Goal: Information Seeking & Learning: Compare options

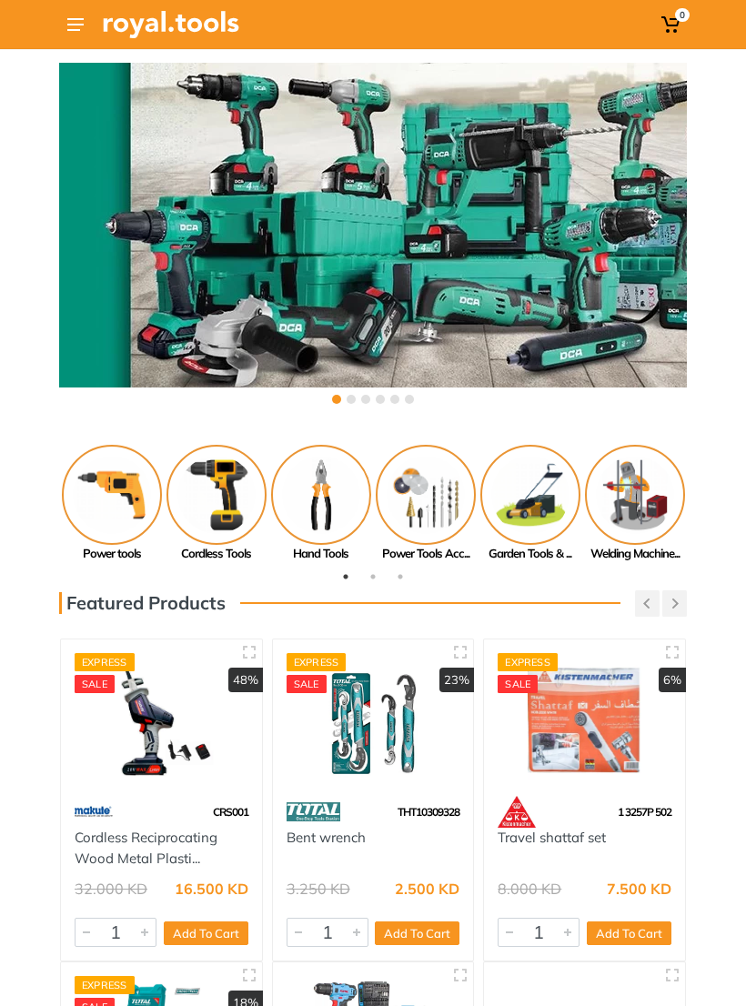
click at [86, 23] on button at bounding box center [75, 24] width 33 height 33
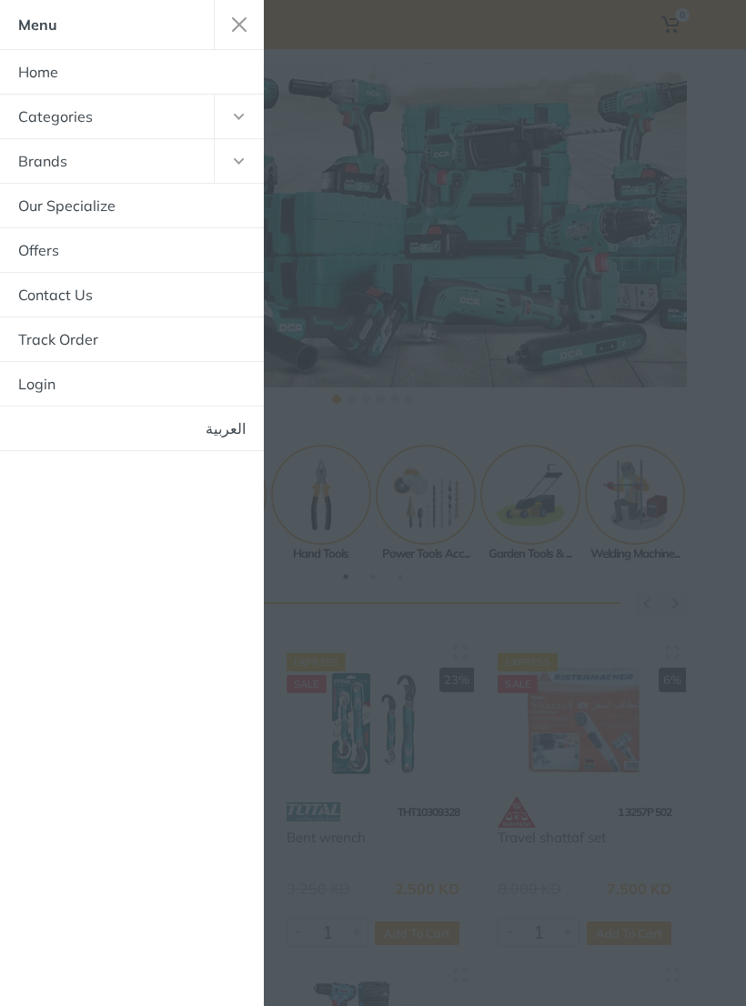
click at [56, 164] on link "Brands" at bounding box center [107, 161] width 214 height 44
click at [234, 159] on icon "button" at bounding box center [239, 161] width 11 height 6
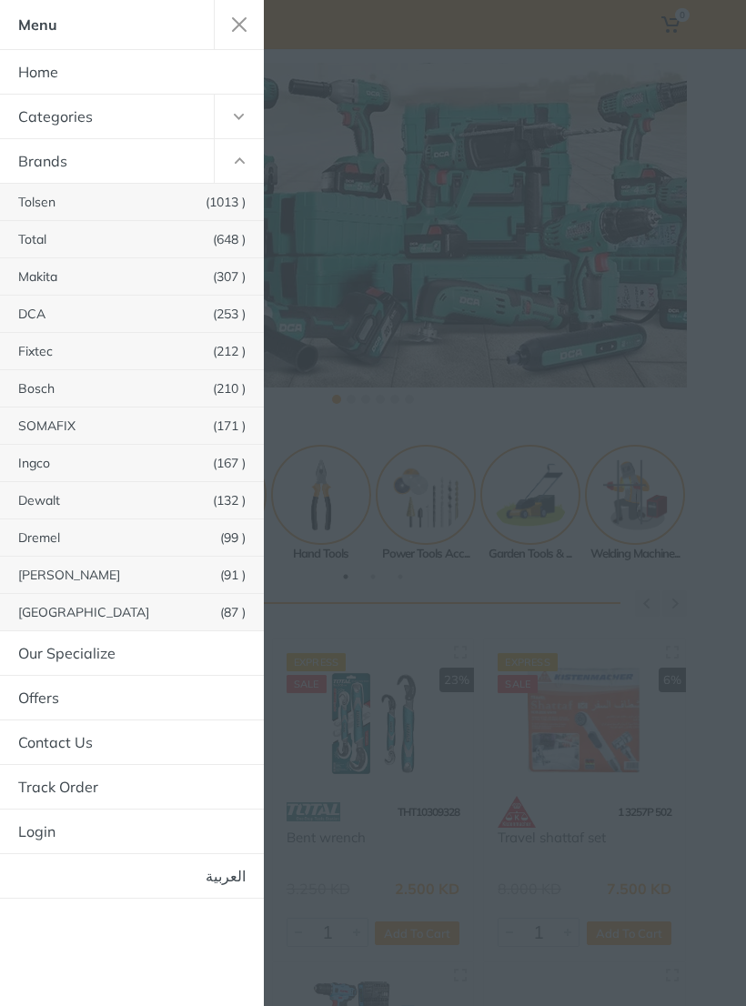
click at [47, 199] on link "Tolsen (1013 )" at bounding box center [132, 202] width 264 height 36
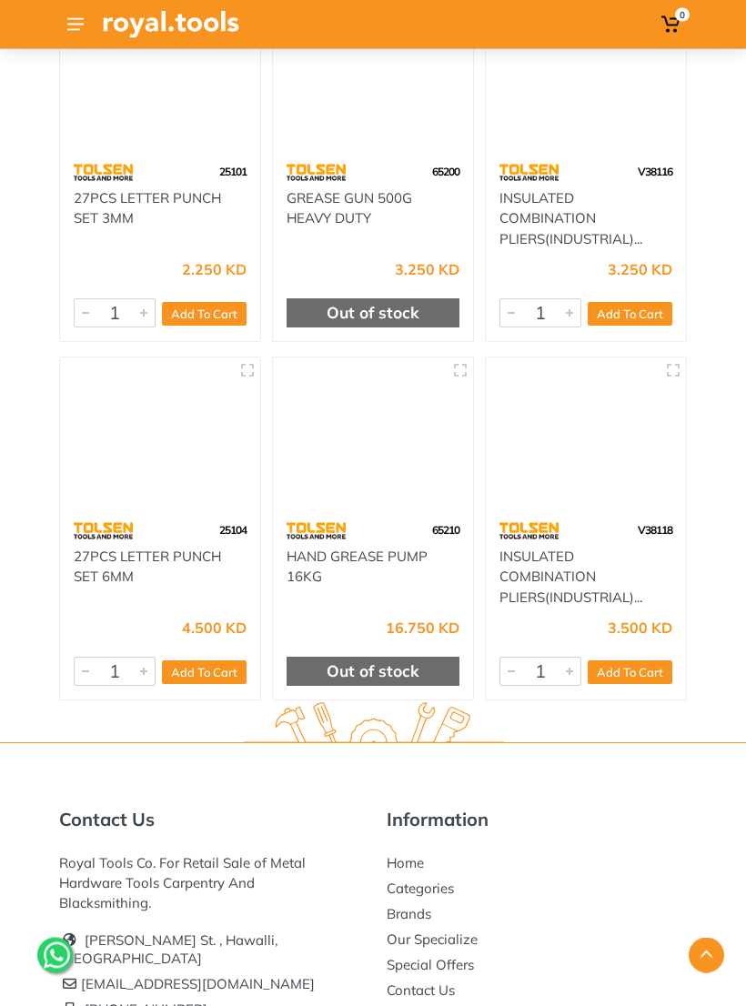
scroll to position [80570, 0]
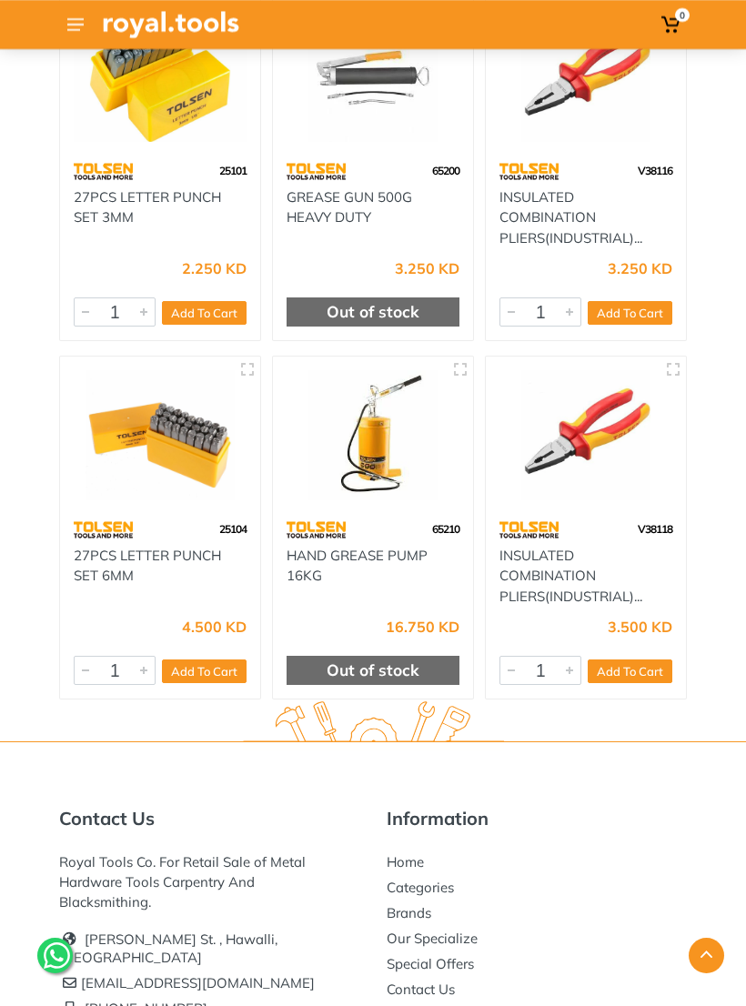
click at [78, 19] on use at bounding box center [75, 24] width 16 height 13
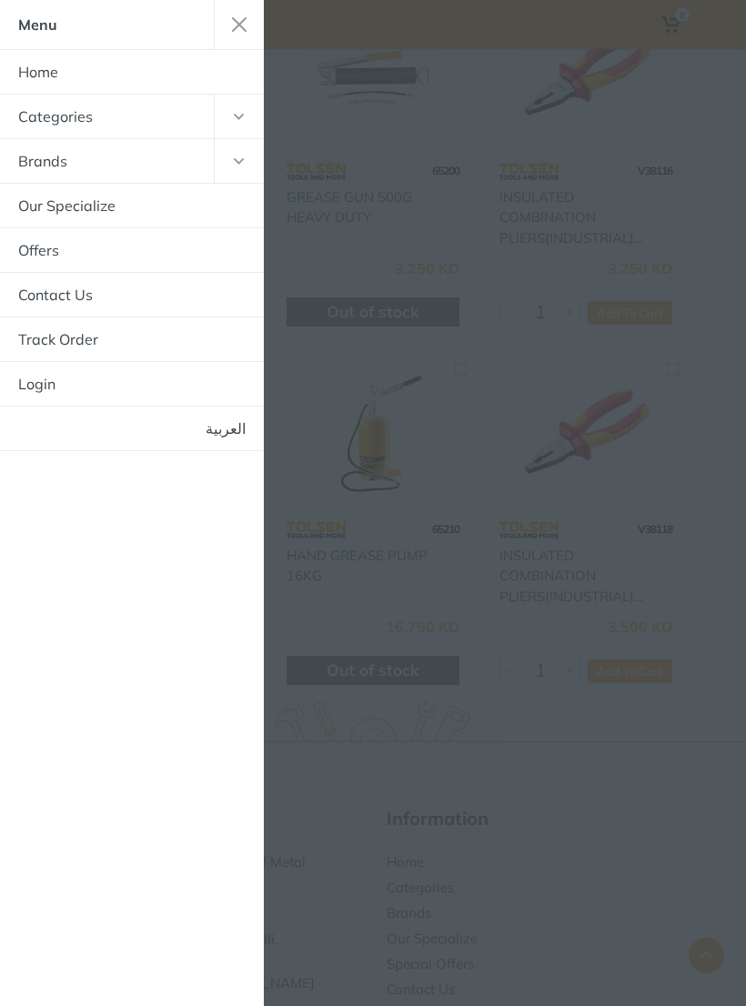
click at [234, 161] on use "button" at bounding box center [239, 161] width 10 height 6
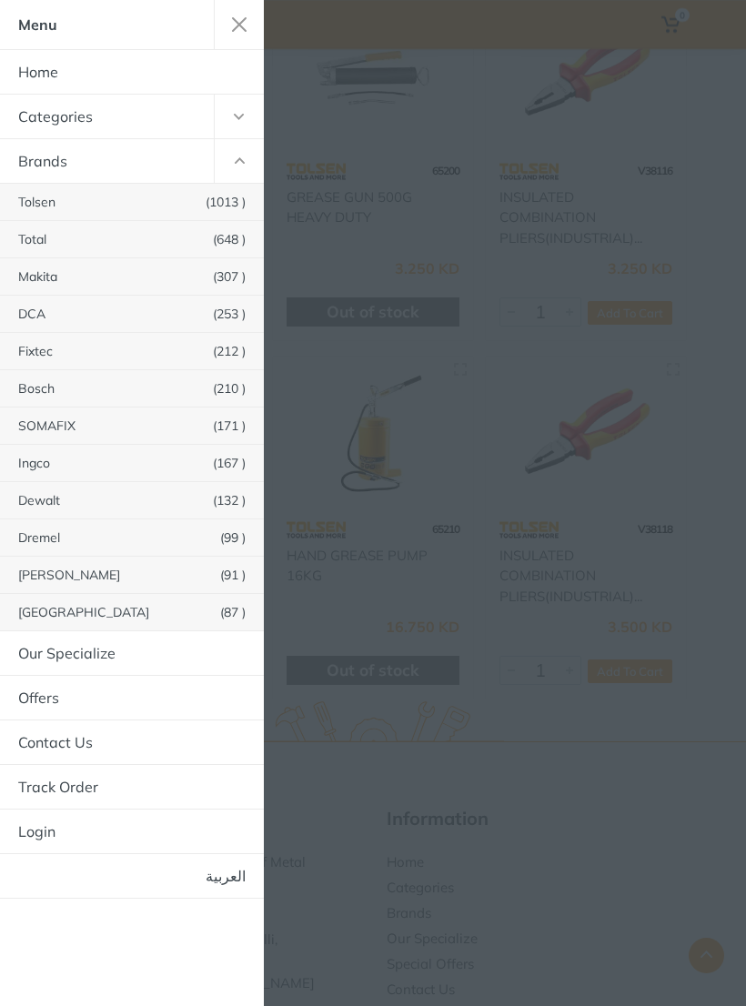
click at [40, 313] on link "DCA (253 )" at bounding box center [132, 314] width 264 height 36
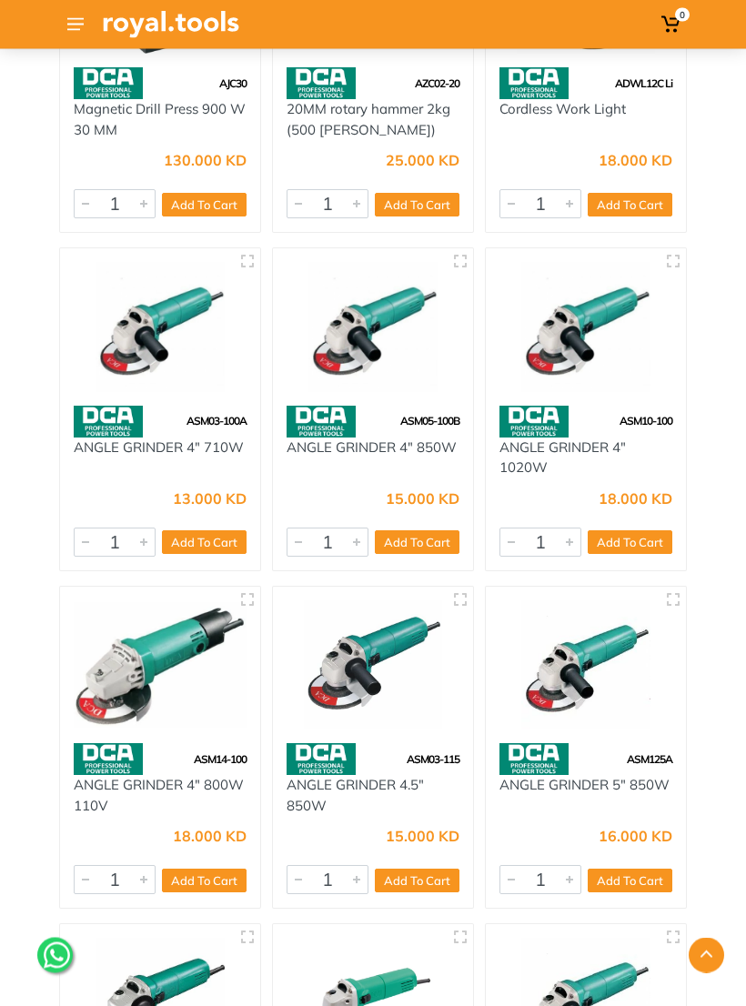
scroll to position [21033, 0]
click at [79, 22] on icon at bounding box center [75, 24] width 16 height 13
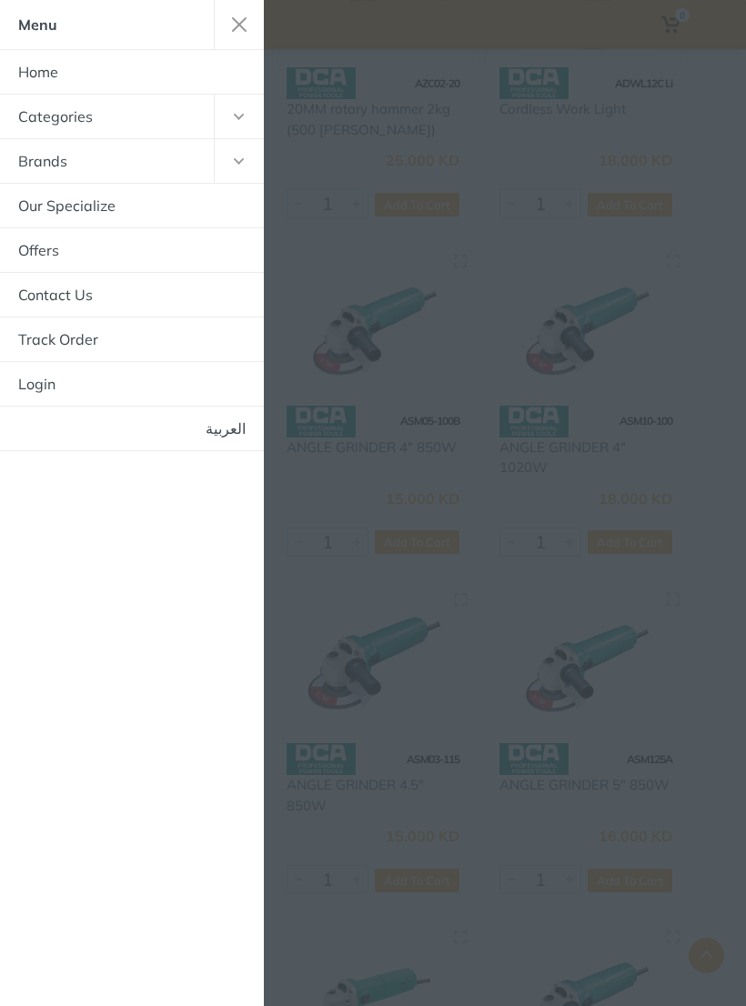
click at [234, 161] on icon "button" at bounding box center [239, 161] width 11 height 6
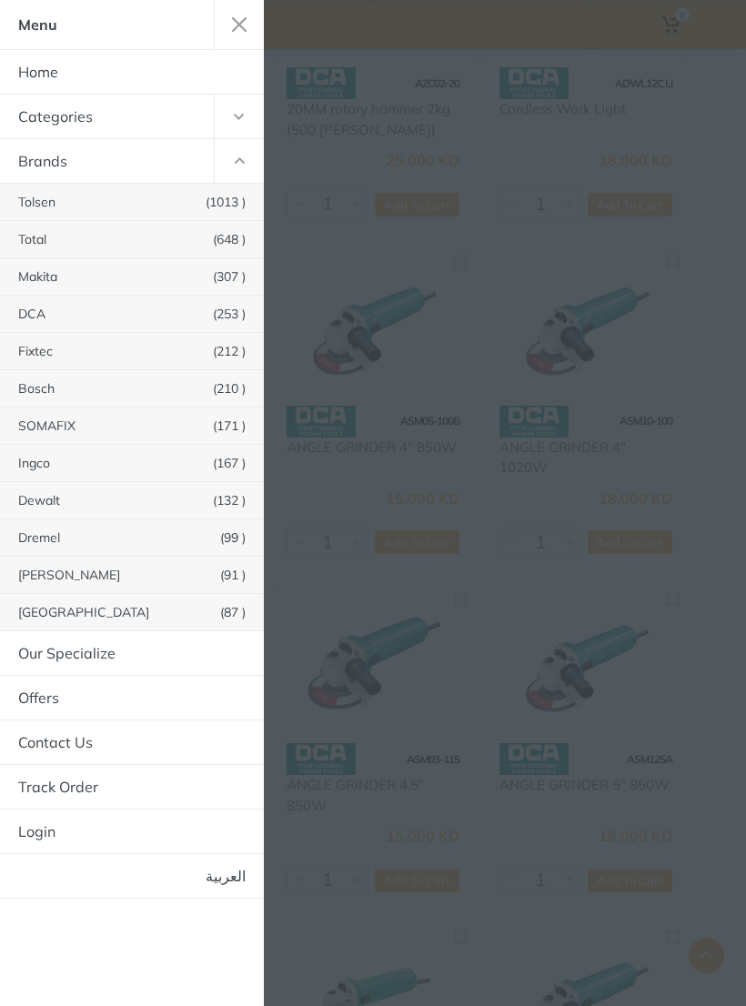
click at [35, 352] on link "Fixtec (212 )" at bounding box center [132, 351] width 264 height 36
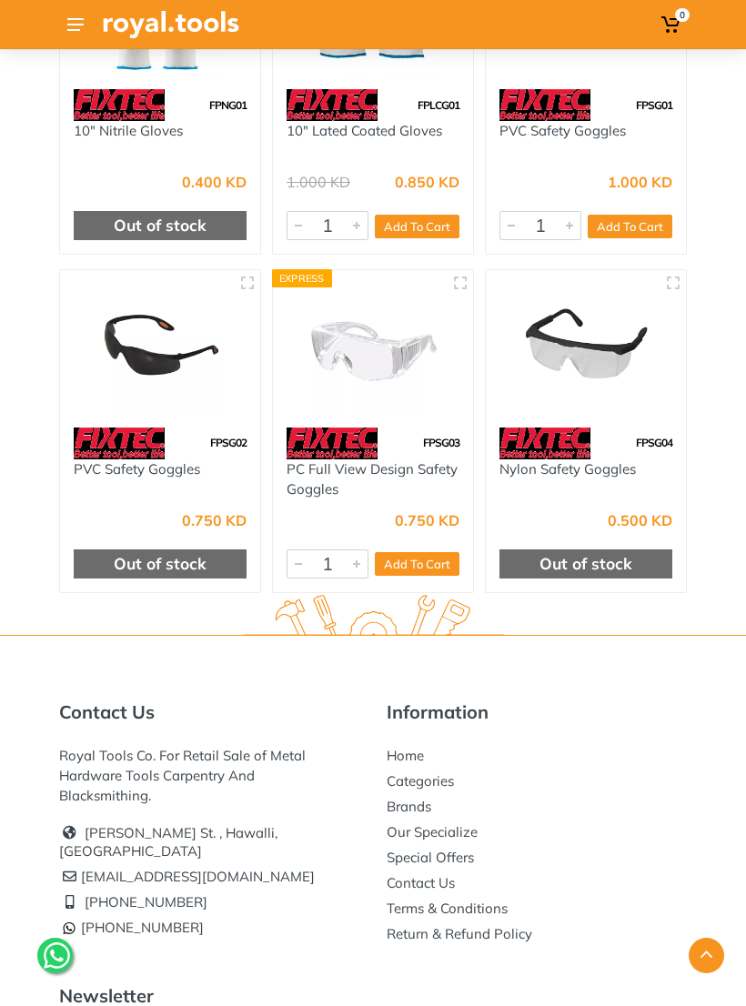
scroll to position [26394, 0]
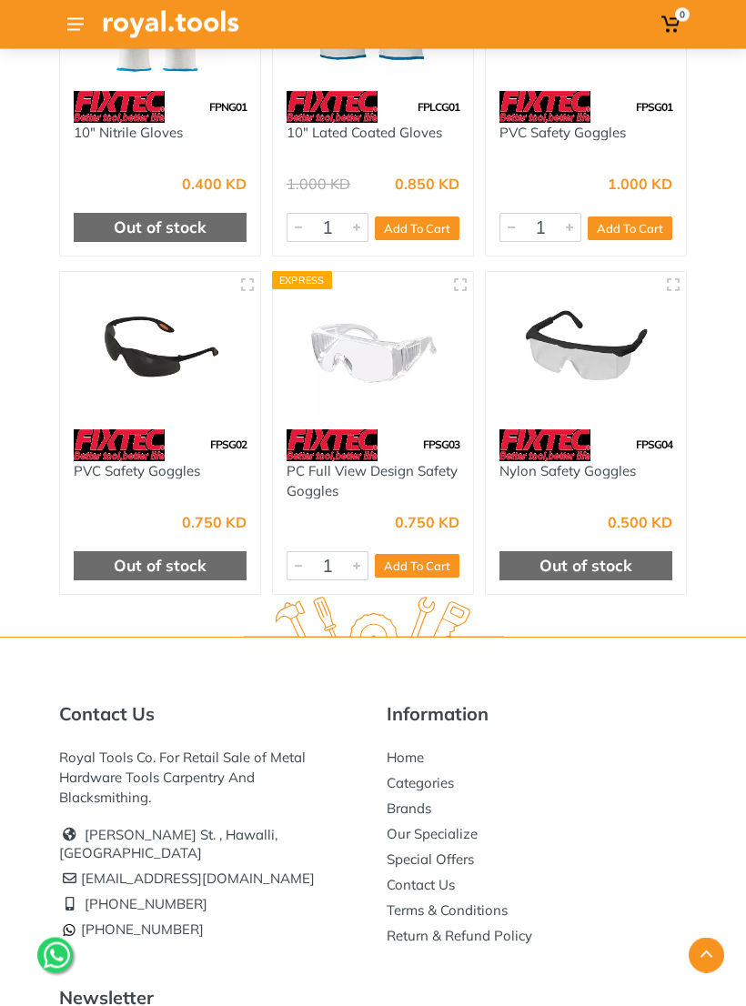
click at [83, 24] on use at bounding box center [75, 24] width 16 height 13
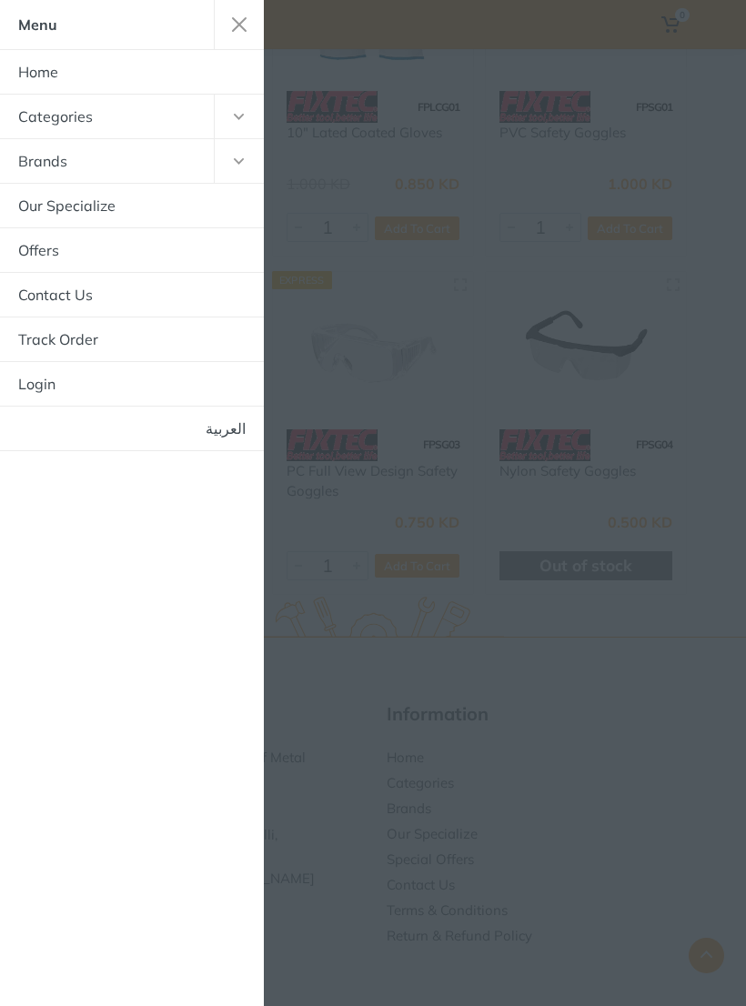
click at [234, 160] on use "button" at bounding box center [239, 161] width 10 height 6
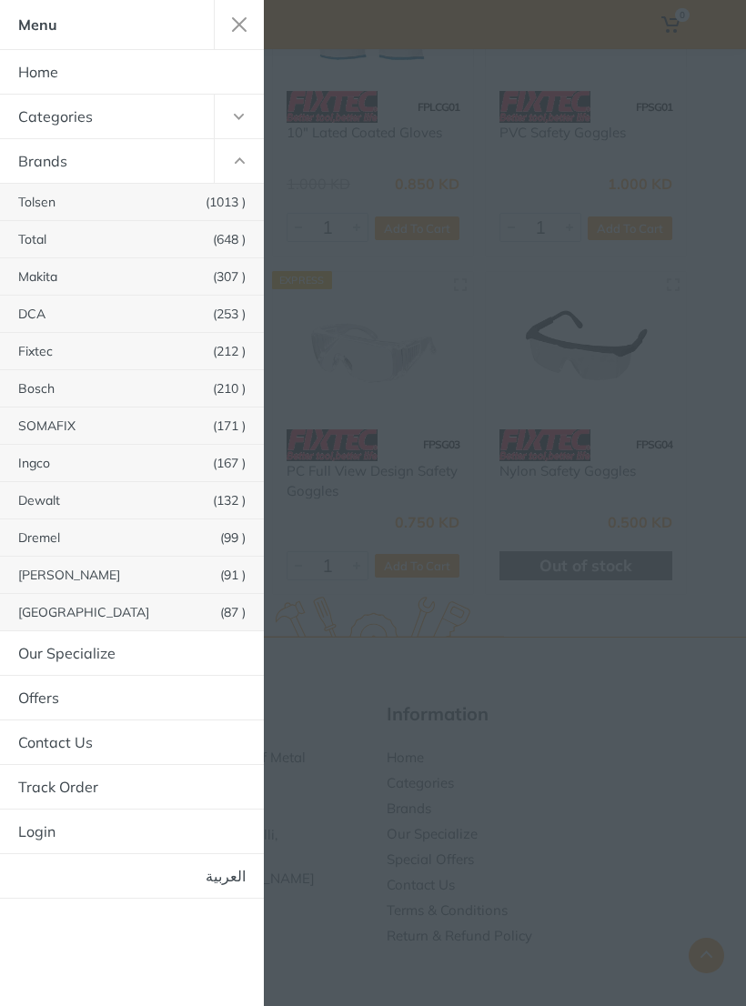
click at [52, 422] on link "SOMAFIX (171 )" at bounding box center [132, 426] width 264 height 36
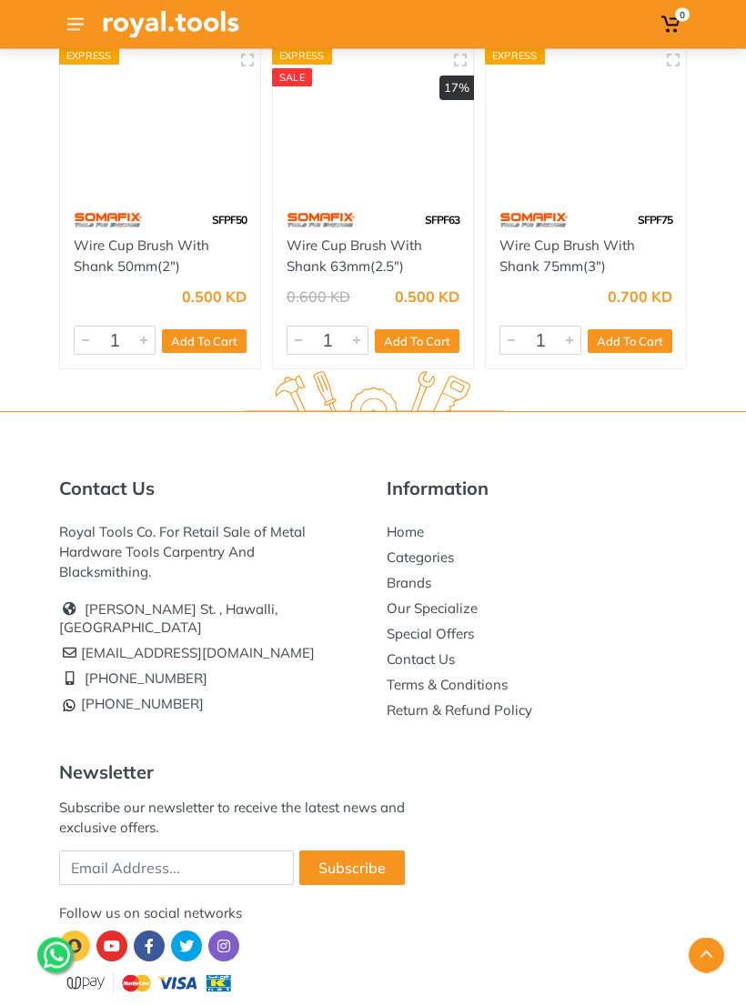
scroll to position [19564, 0]
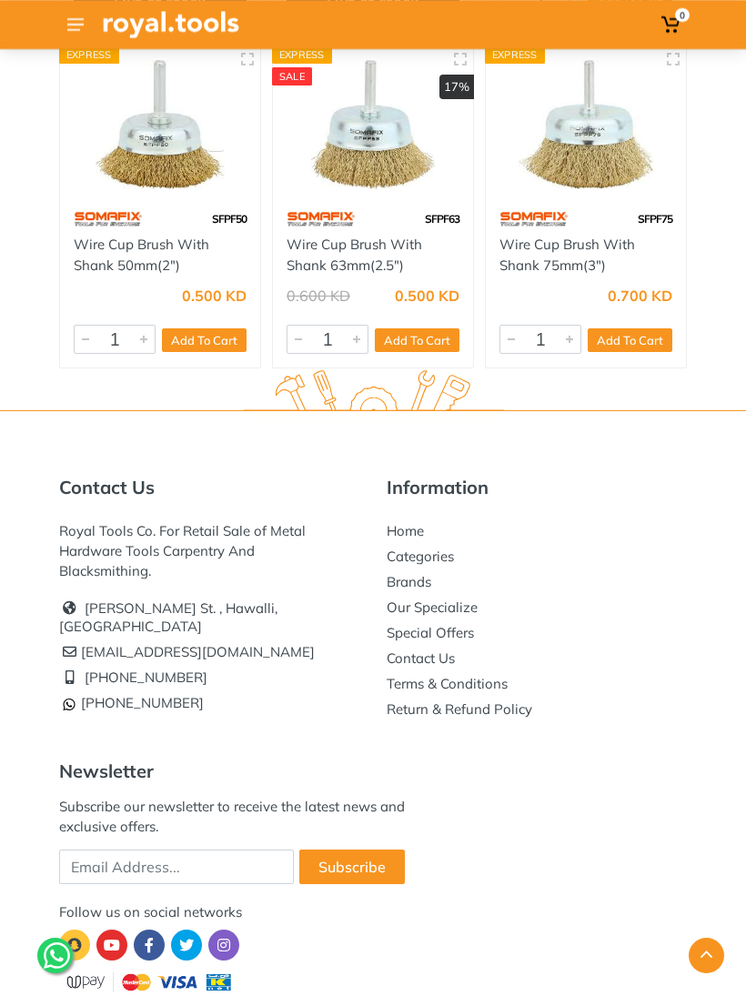
click at [80, 24] on use at bounding box center [75, 24] width 16 height 13
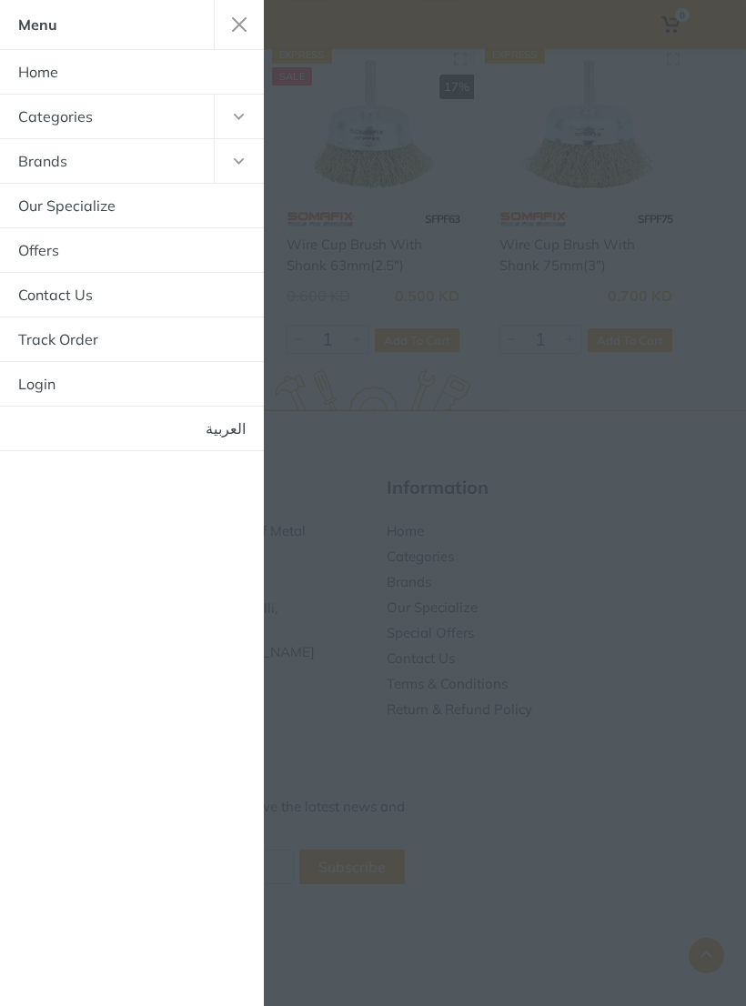
click at [222, 167] on button "button" at bounding box center [239, 161] width 50 height 44
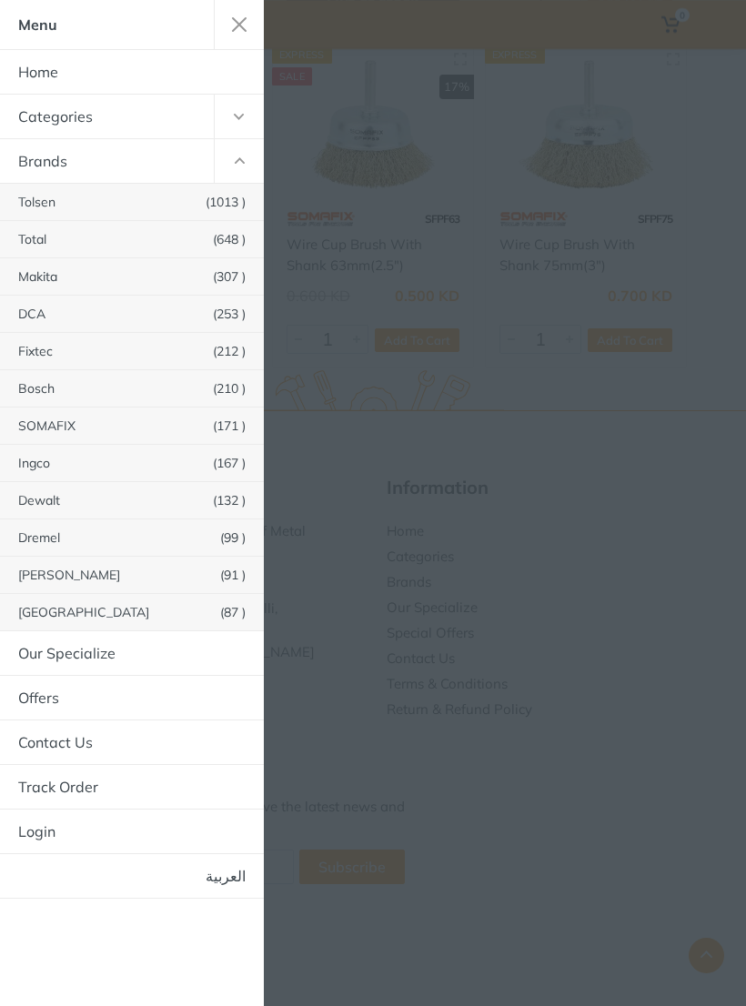
click at [46, 535] on link "Dremel (99 )" at bounding box center [132, 537] width 264 height 36
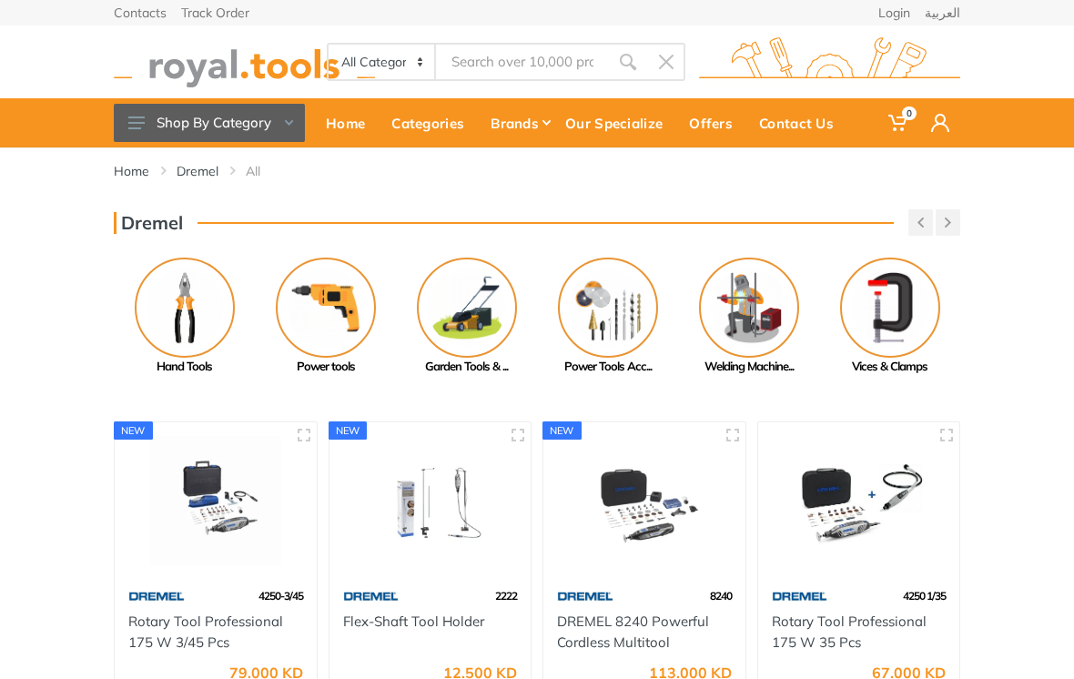
click at [136, 166] on link "Home" at bounding box center [131, 171] width 35 height 18
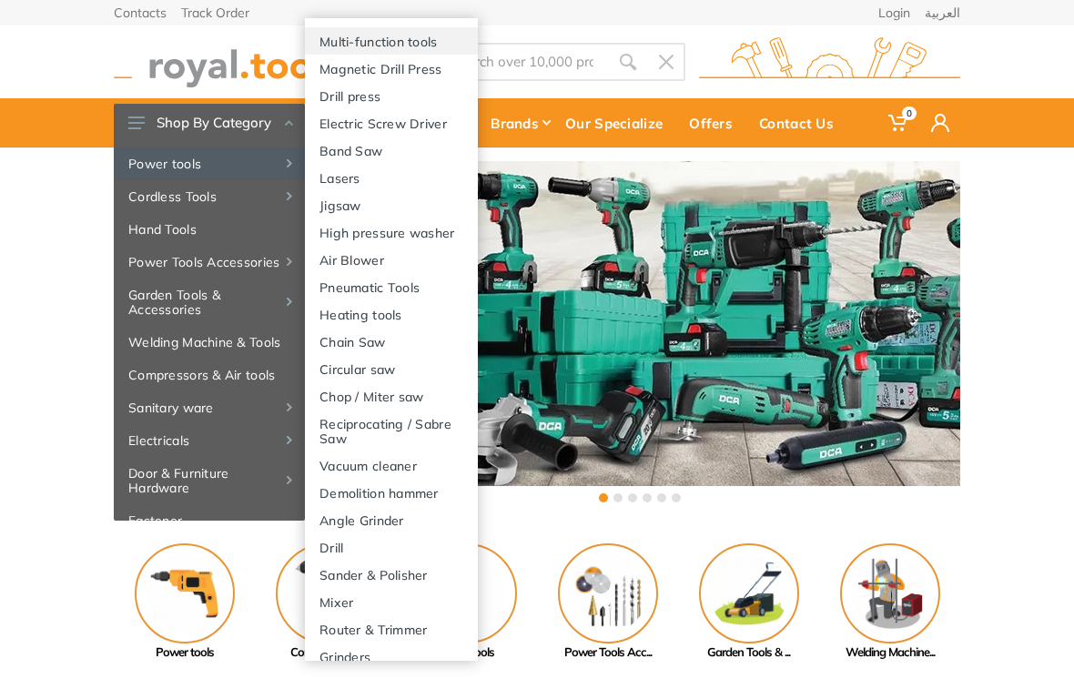
click at [402, 27] on link "Multi-function tools" at bounding box center [391, 40] width 173 height 27
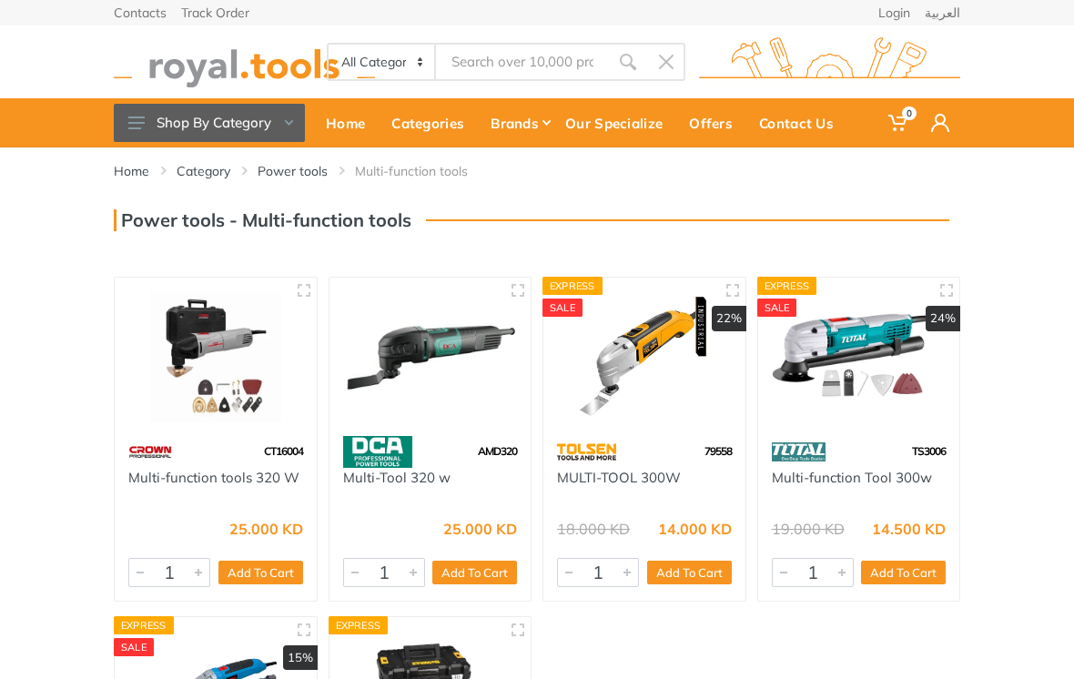
click at [135, 112] on button "Shop By Category" at bounding box center [209, 123] width 191 height 38
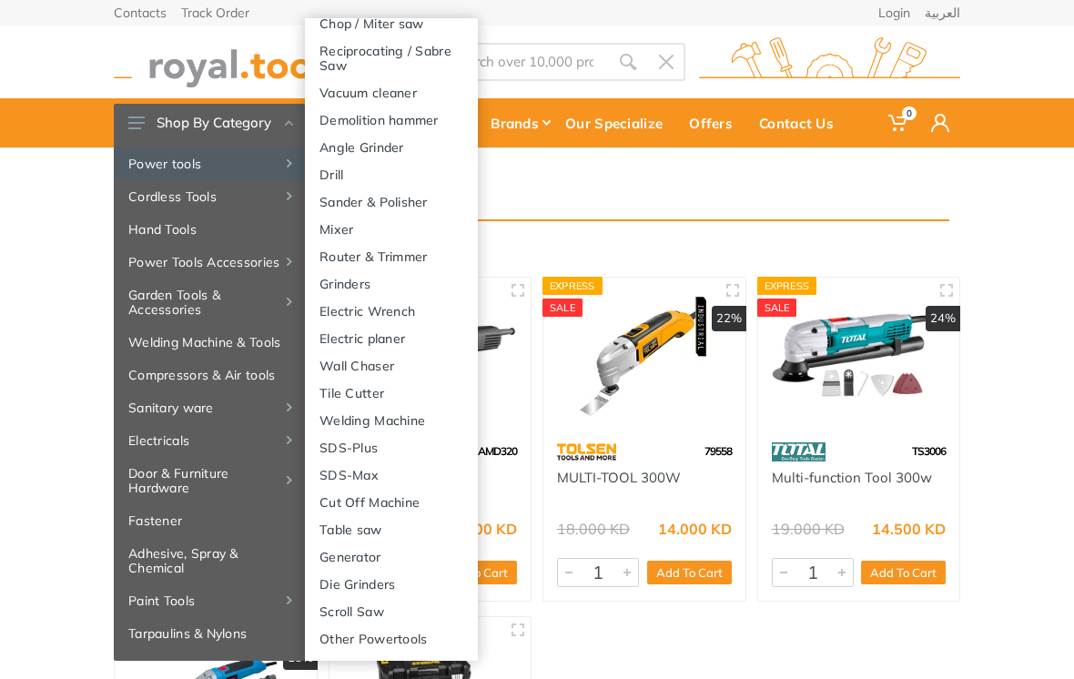
scroll to position [373, 0]
click at [202, 160] on link "Power tools" at bounding box center [209, 163] width 191 height 33
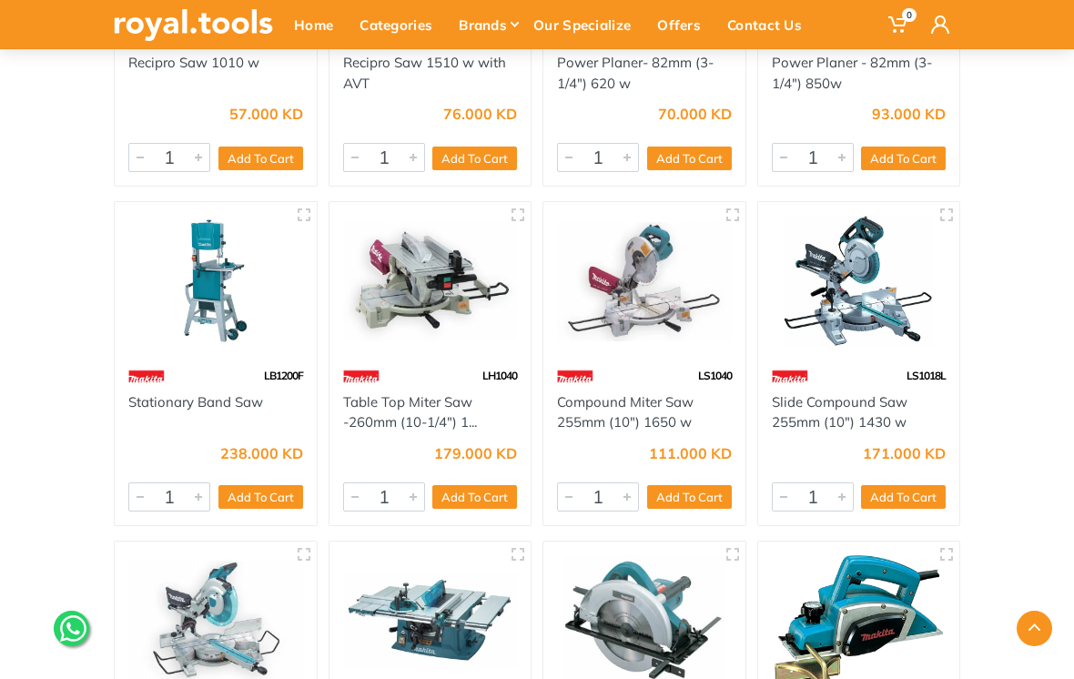
scroll to position [18921, 0]
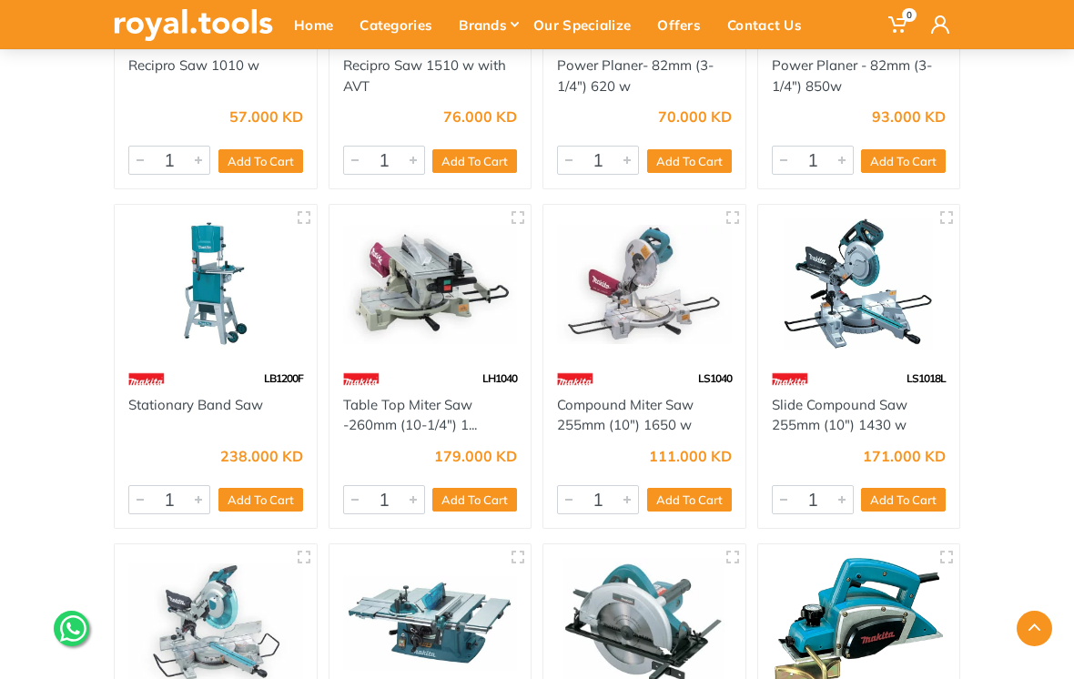
click at [956, 204] on button "button" at bounding box center [946, 217] width 27 height 27
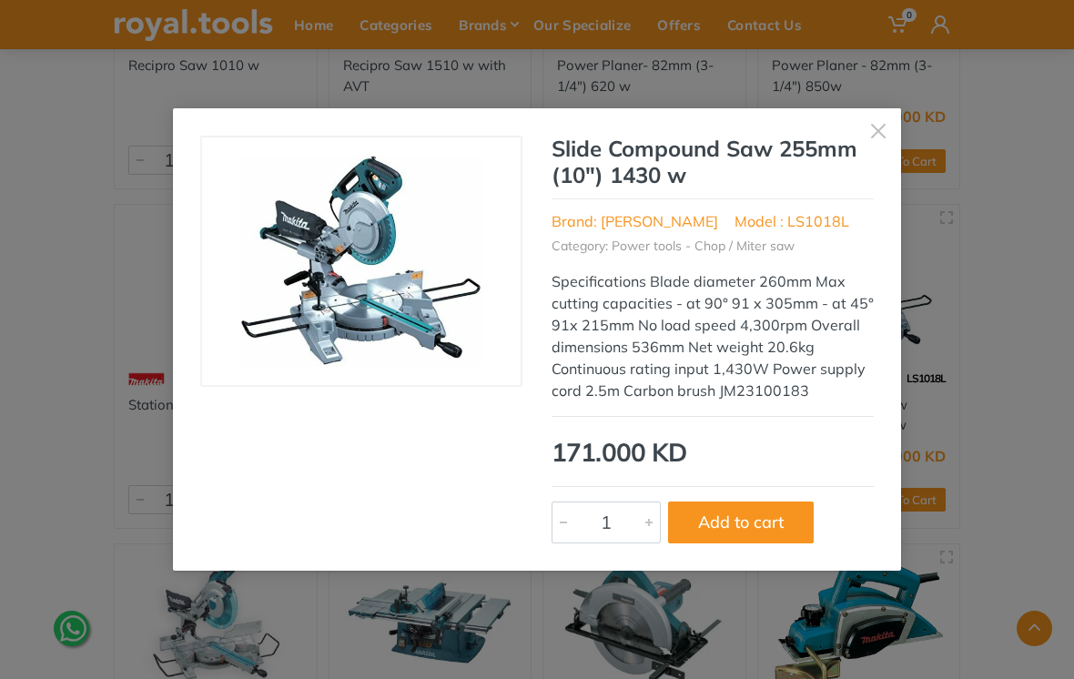
click at [887, 140] on button "button" at bounding box center [877, 130] width 45 height 45
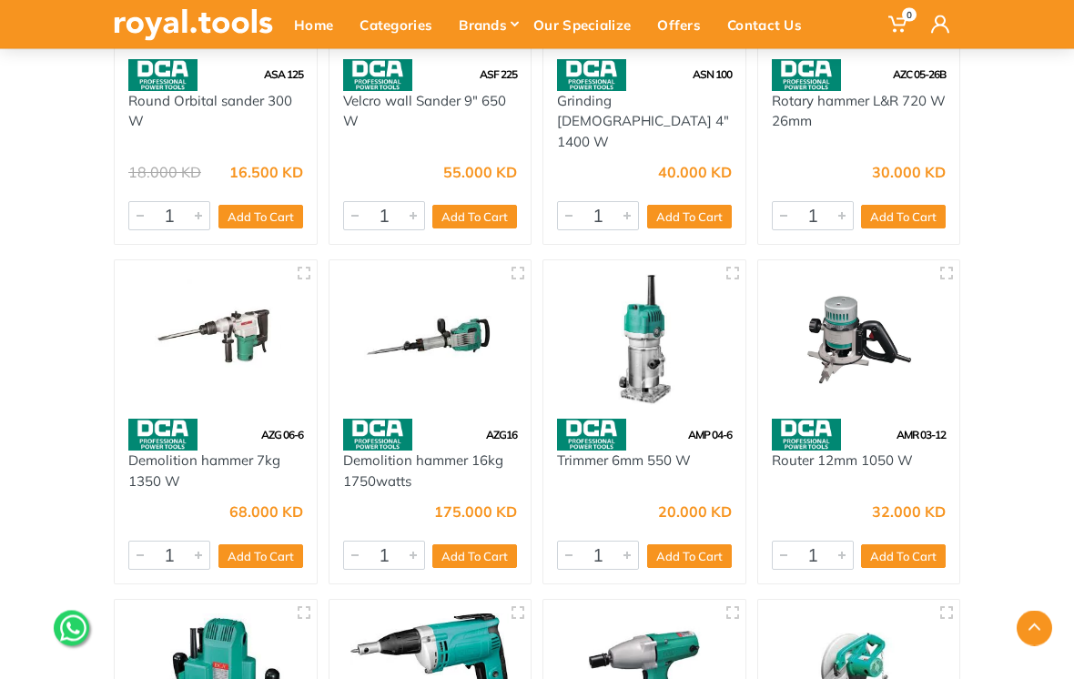
scroll to position [27418, 0]
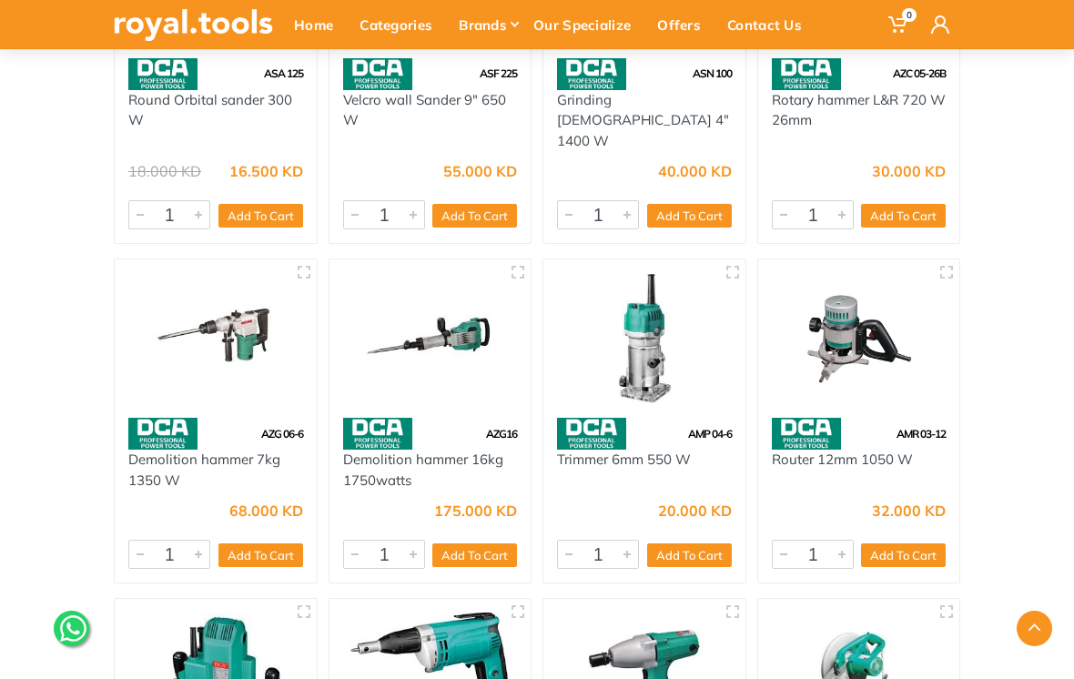
click at [950, 265] on icon "button" at bounding box center [946, 272] width 15 height 15
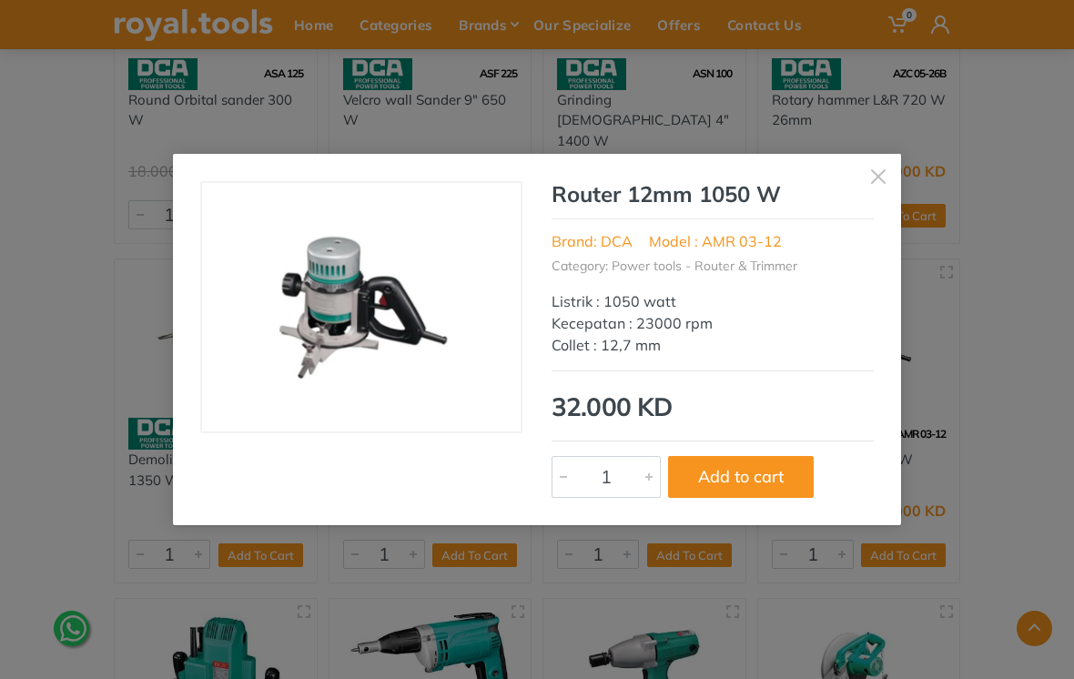
click at [887, 179] on button "button" at bounding box center [877, 176] width 45 height 45
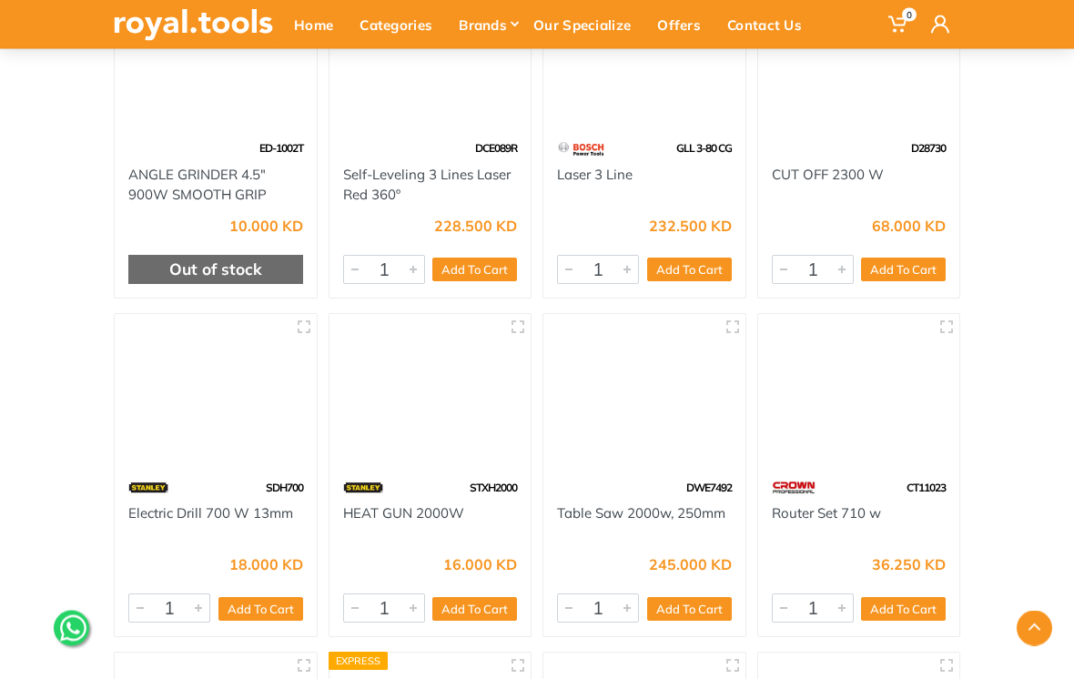
scroll to position [57613, 0]
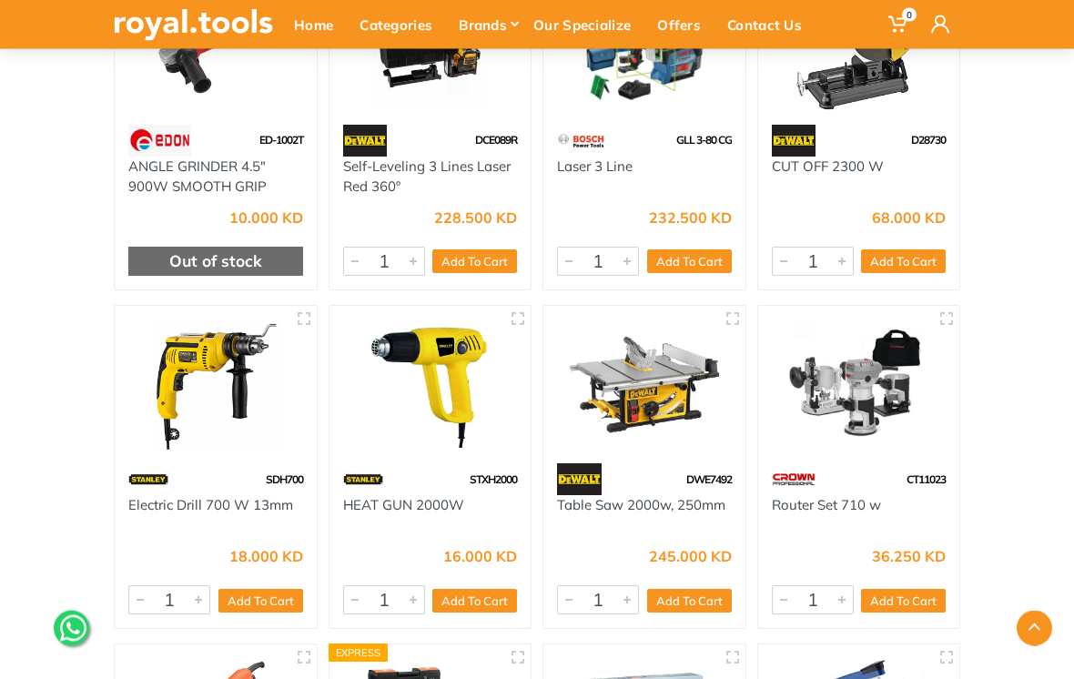
click at [952, 313] on use "button" at bounding box center [946, 319] width 13 height 13
click at [951, 305] on button "button" at bounding box center [946, 318] width 27 height 27
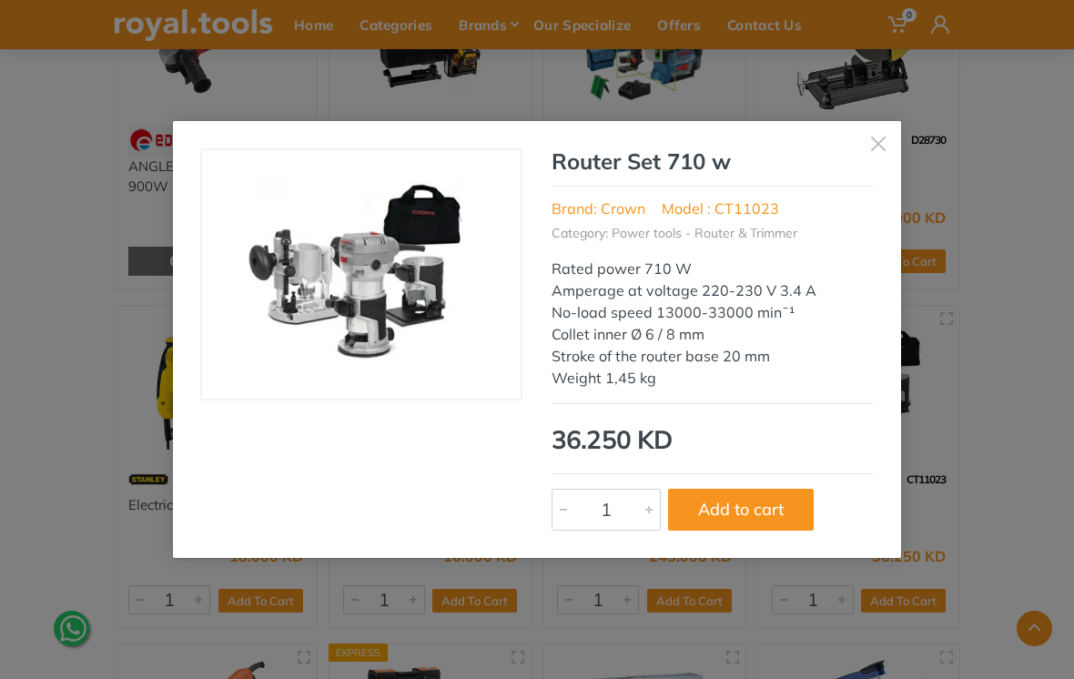
click at [893, 152] on button "button" at bounding box center [877, 143] width 45 height 45
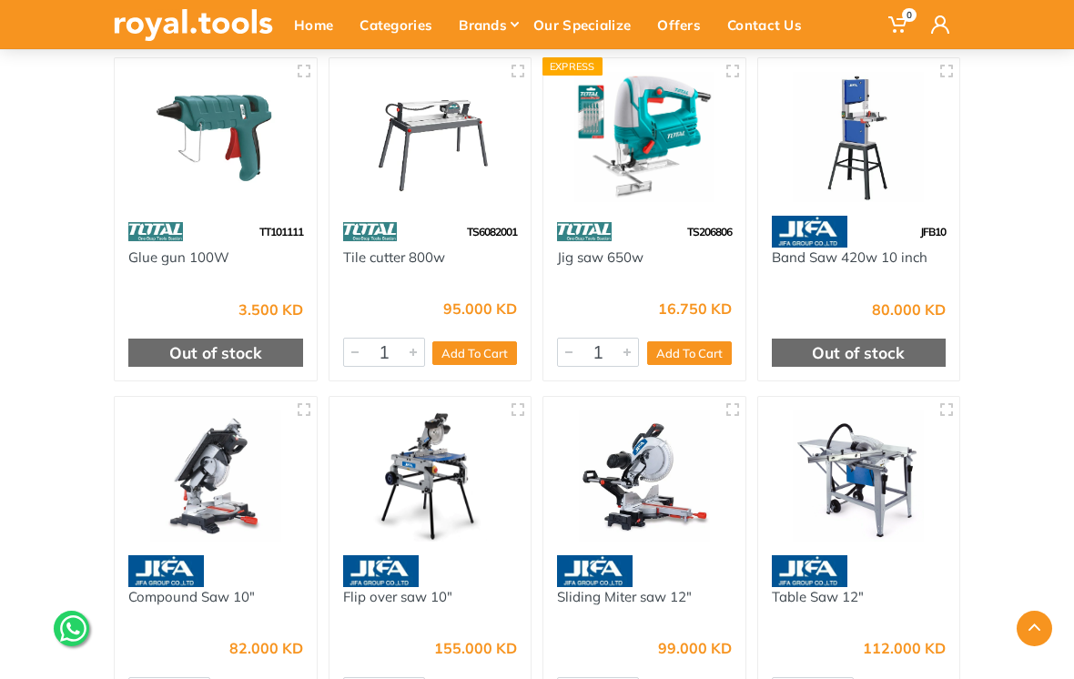
scroll to position [62950, 0]
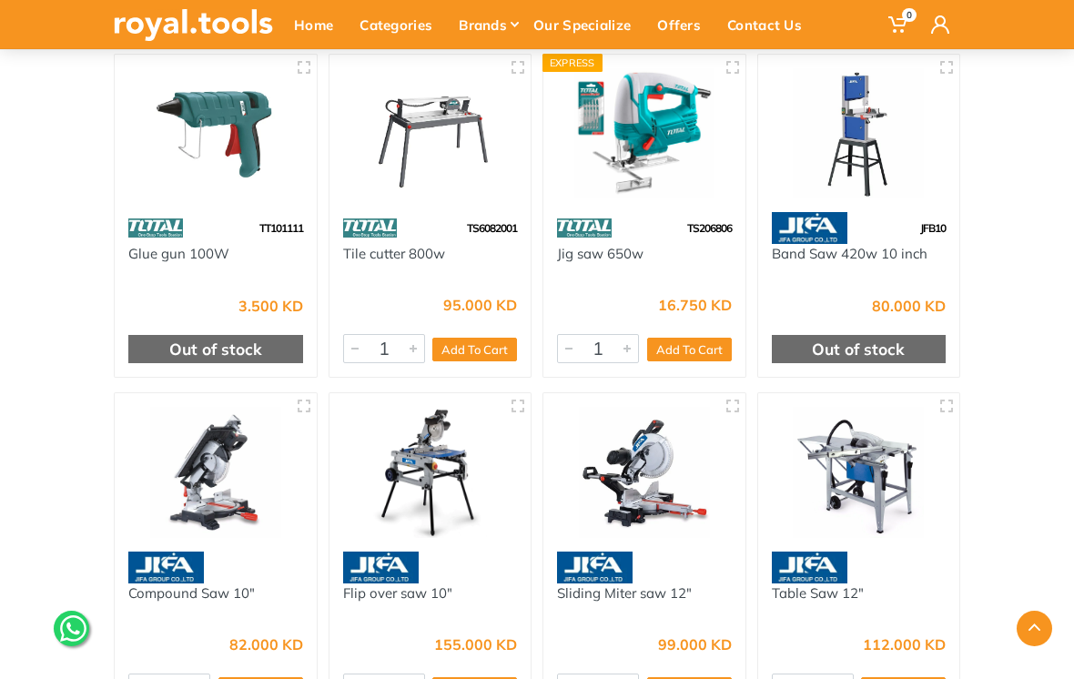
click at [956, 392] on button "button" at bounding box center [946, 405] width 27 height 27
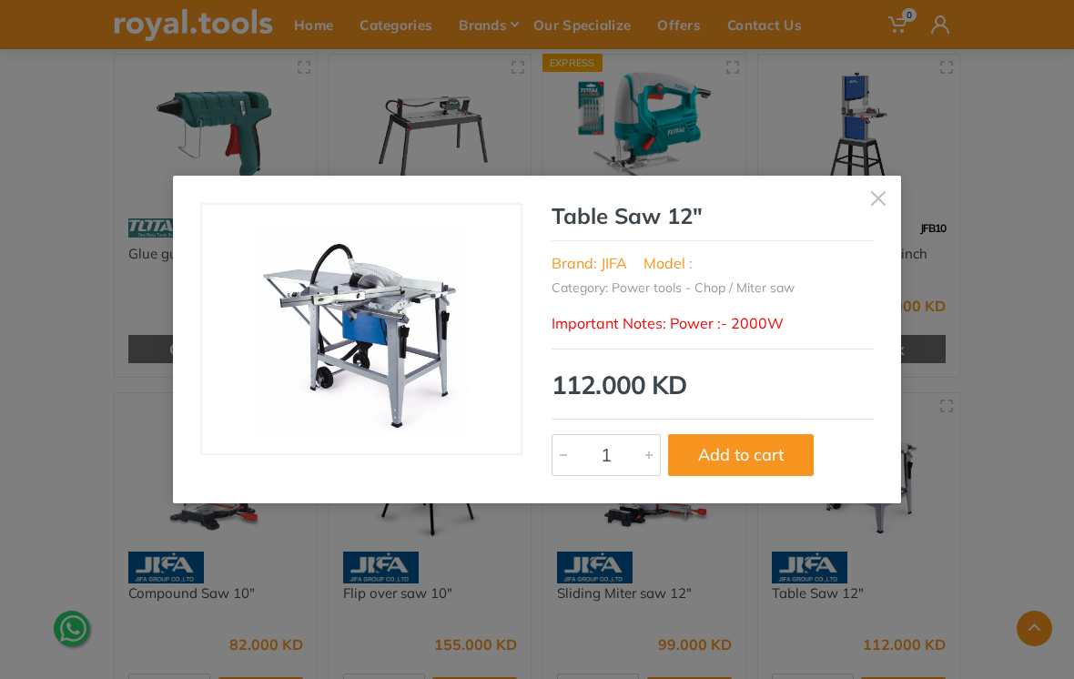
click at [887, 213] on button "button" at bounding box center [877, 198] width 45 height 45
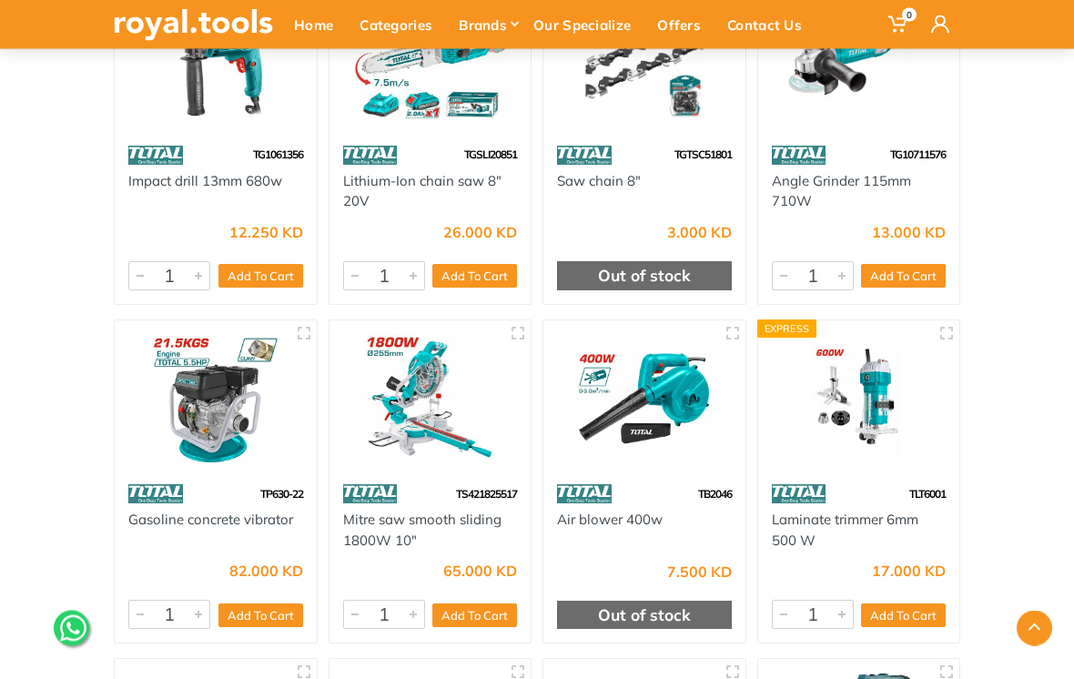
scroll to position [77621, 0]
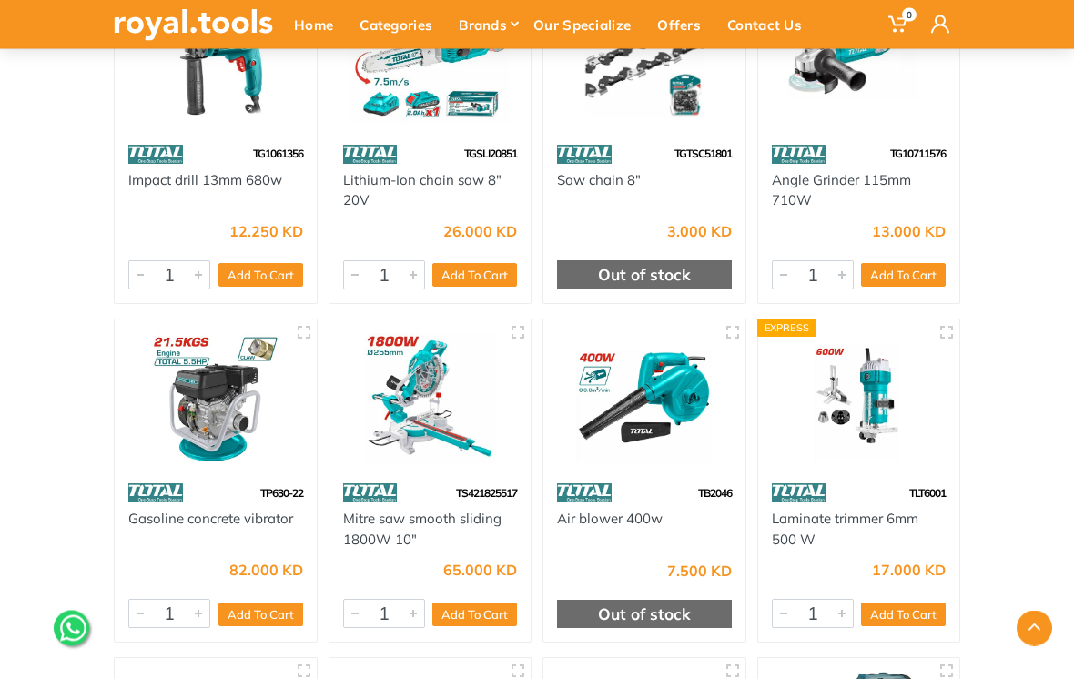
click at [530, 319] on button "button" at bounding box center [517, 332] width 27 height 27
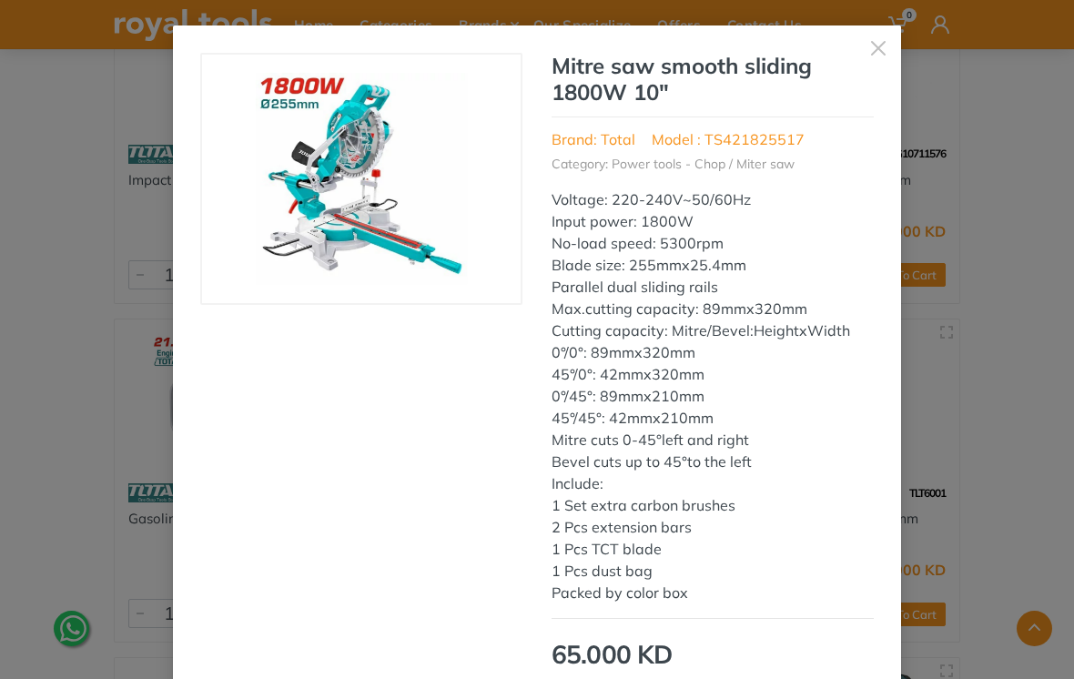
scroll to position [0, 0]
click at [883, 32] on button "button" at bounding box center [877, 47] width 45 height 45
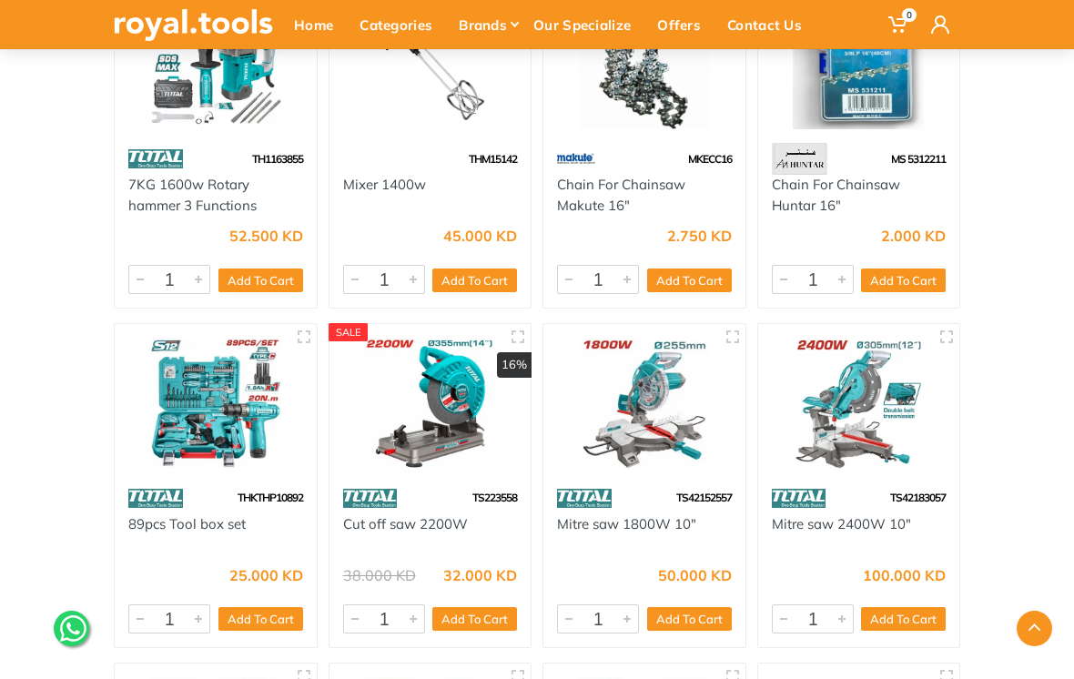
scroll to position [83058, 0]
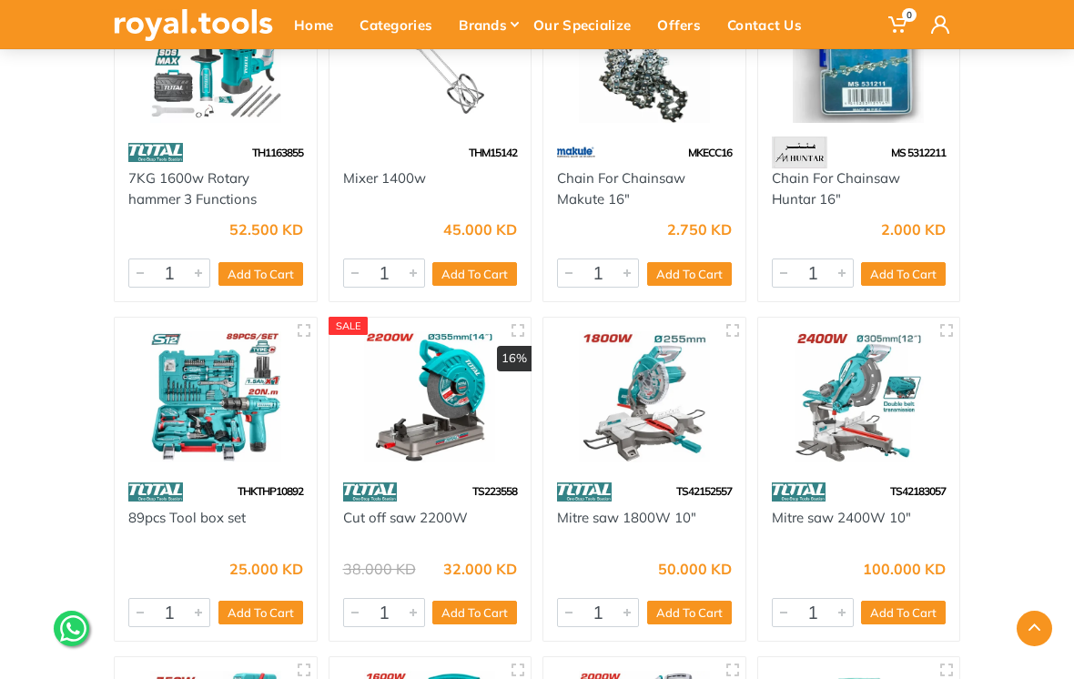
click at [953, 323] on icon "button" at bounding box center [946, 330] width 15 height 15
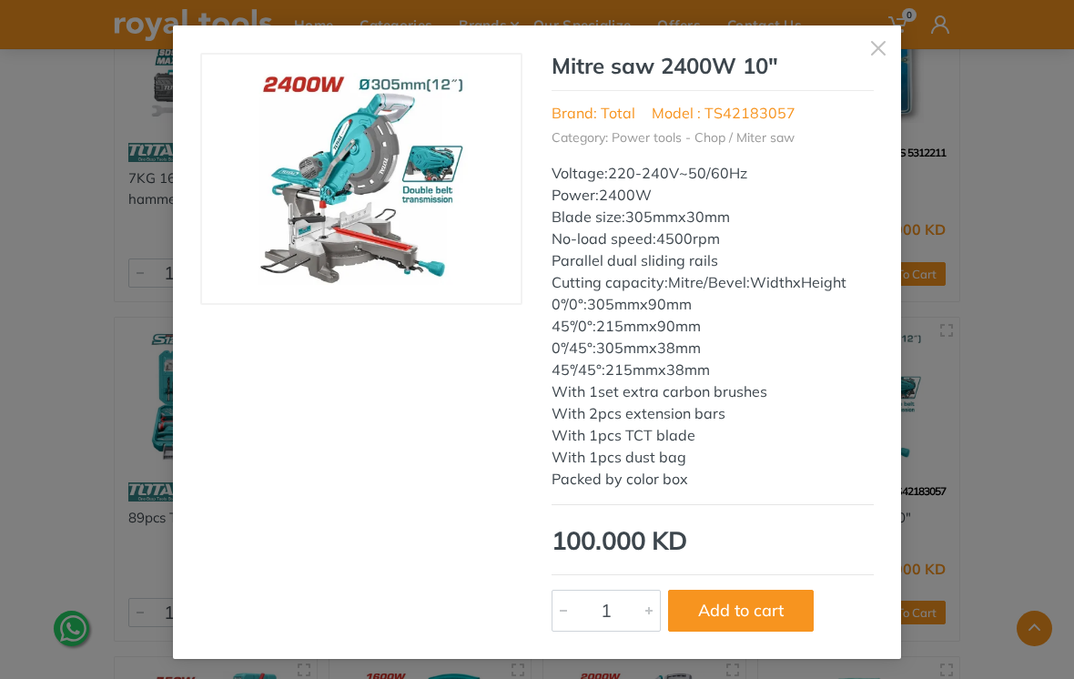
click at [891, 59] on button "button" at bounding box center [877, 47] width 45 height 45
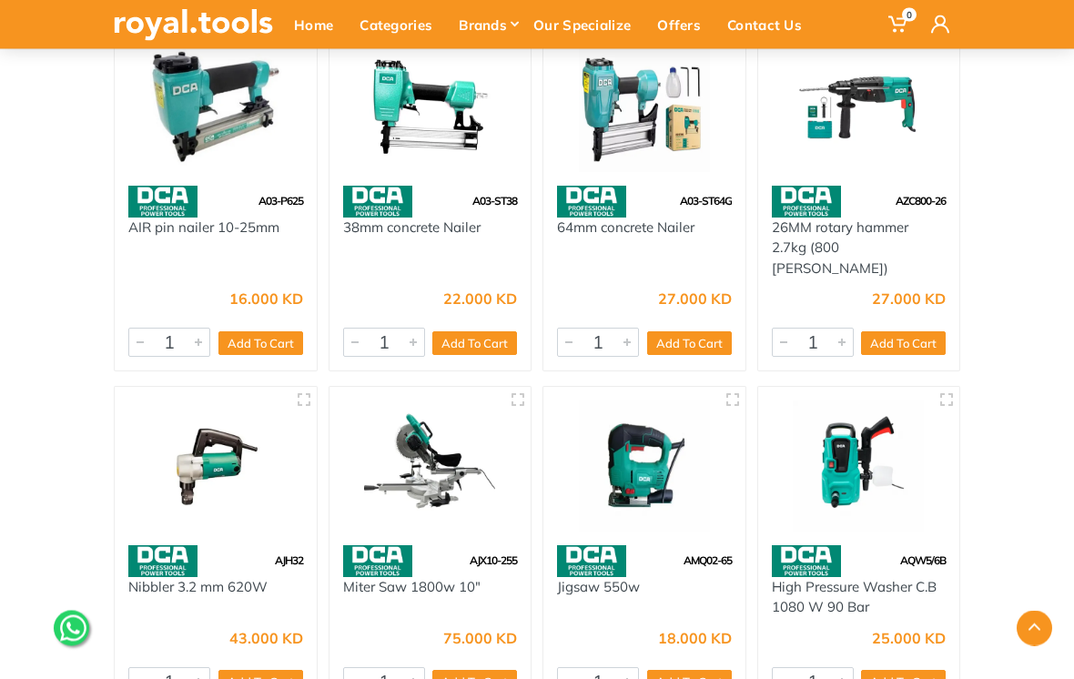
scroll to position [85383, 0]
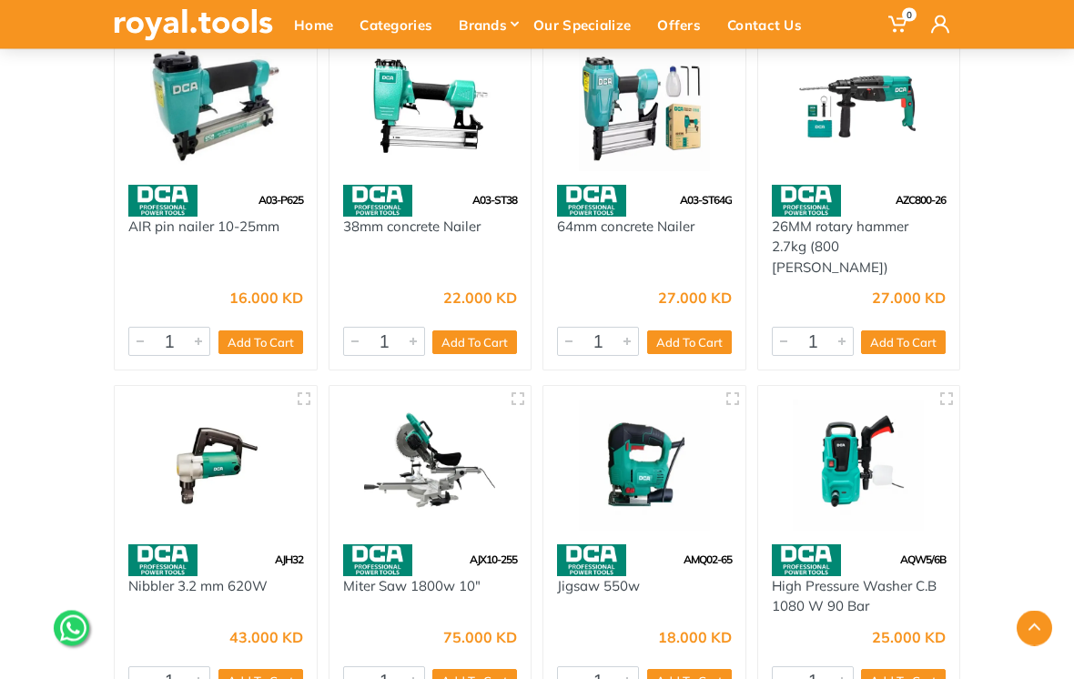
click at [530, 386] on button "button" at bounding box center [517, 399] width 27 height 27
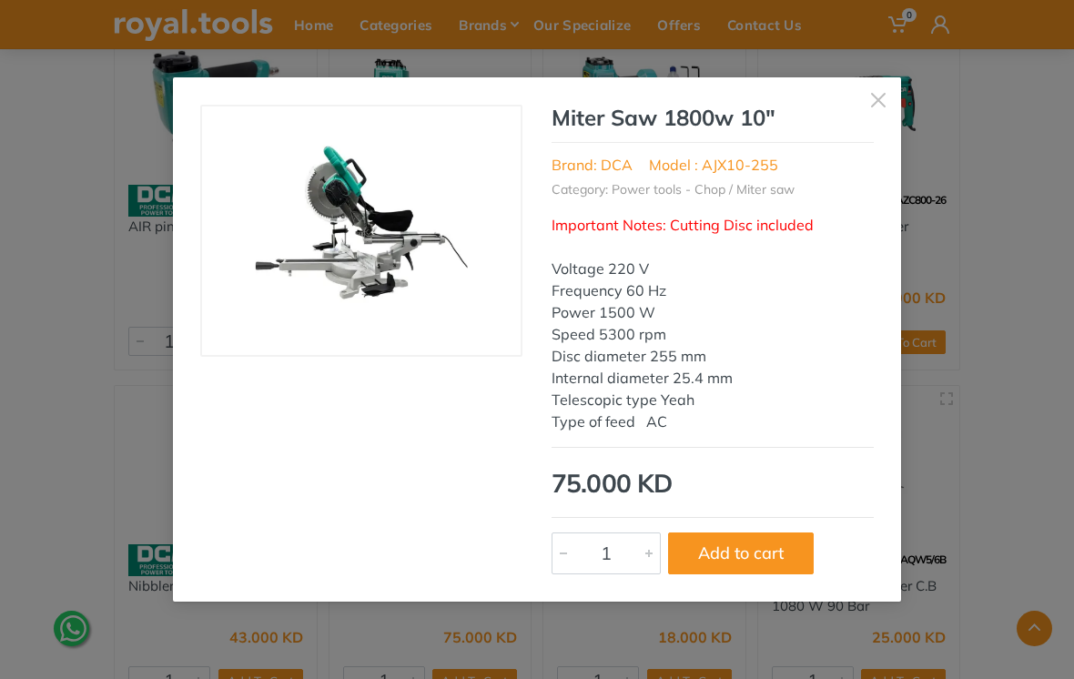
click at [888, 108] on button "button" at bounding box center [877, 99] width 45 height 45
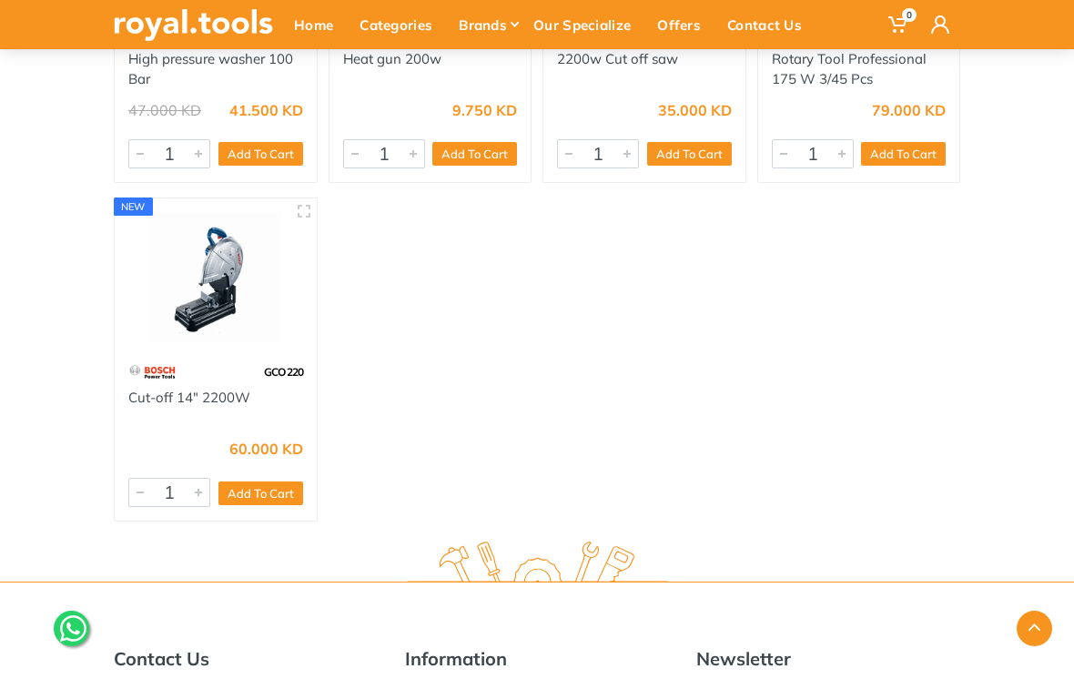
scroll to position [88366, 0]
